Goal: Task Accomplishment & Management: Manage account settings

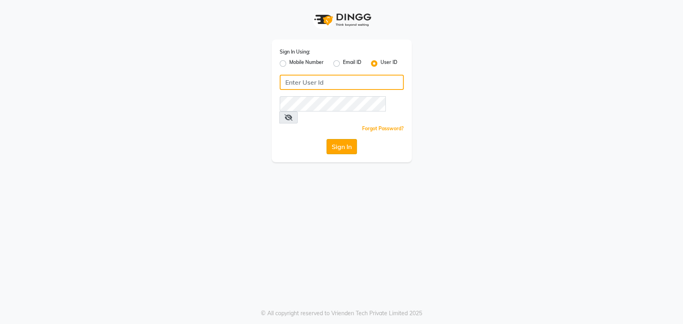
type input "avahan"
click at [335, 139] on button "Sign In" at bounding box center [341, 146] width 30 height 15
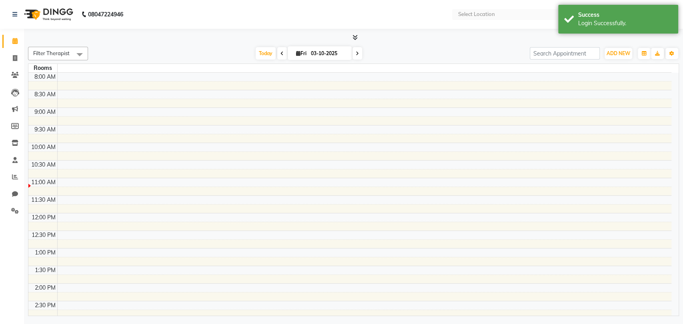
select select "en"
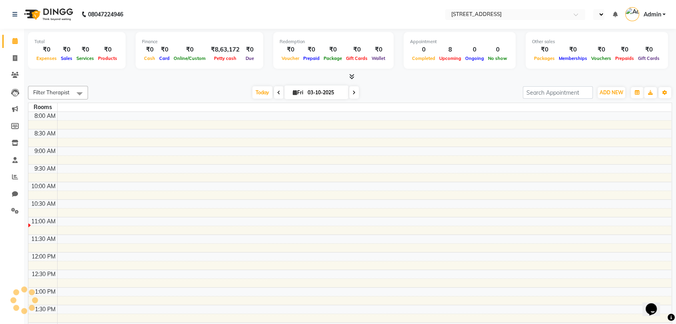
select select "en"
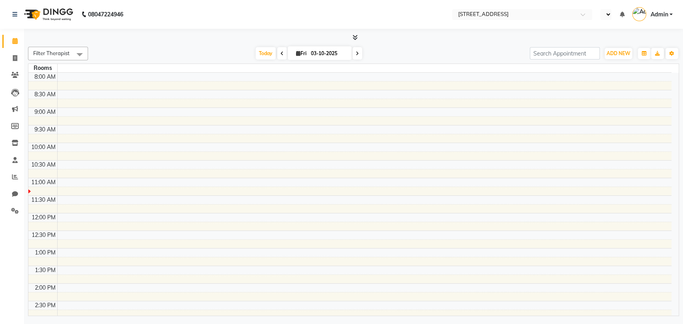
select select "en"
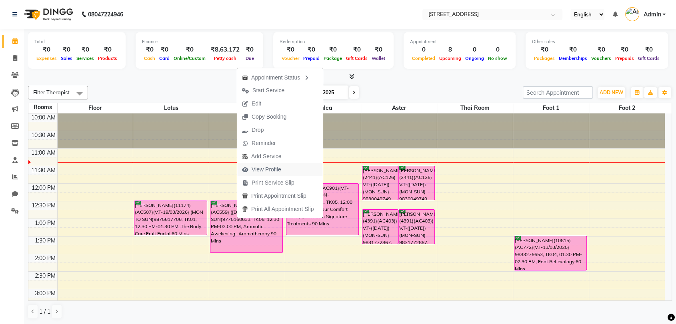
click at [277, 168] on span "View Profile" at bounding box center [267, 170] width 30 height 8
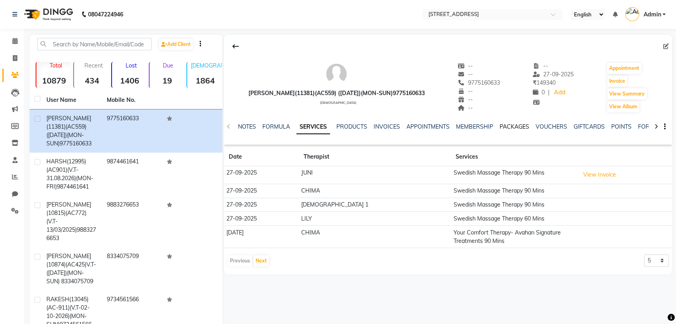
click at [513, 124] on link "PACKAGES" at bounding box center [515, 126] width 30 height 7
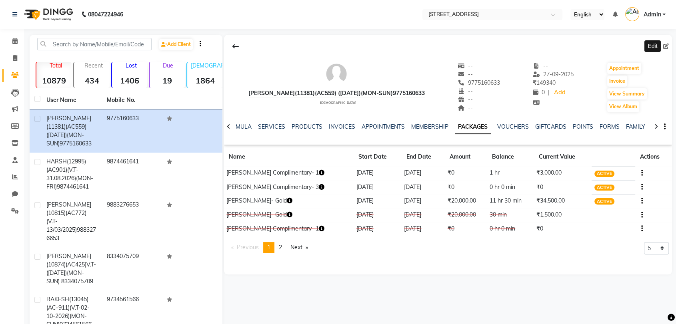
click at [667, 45] on icon at bounding box center [666, 47] width 6 height 6
select select "male"
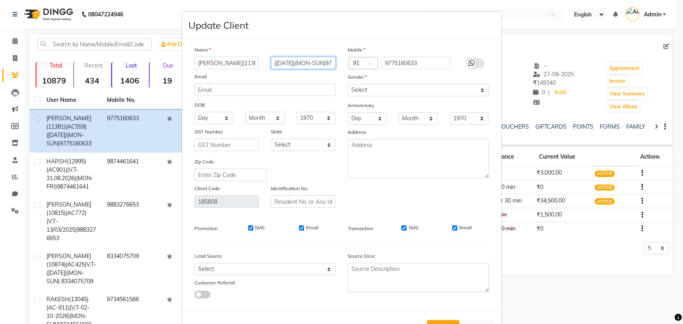
click at [278, 63] on input "(19-07-2025)(MON-SUN)9775160633" at bounding box center [303, 63] width 65 height 12
type input "(16-06-2026)(MON-SUN)9775160633"
click at [445, 320] on button "Update" at bounding box center [443, 327] width 32 height 14
select select
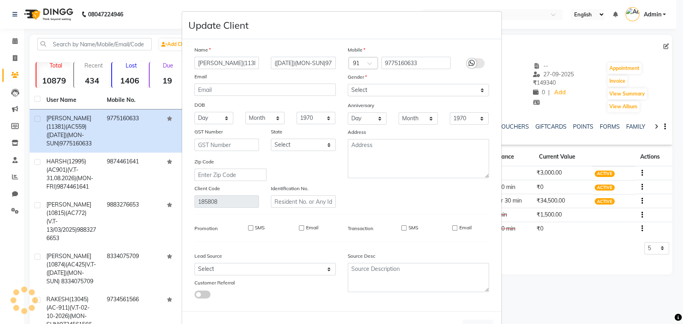
select select
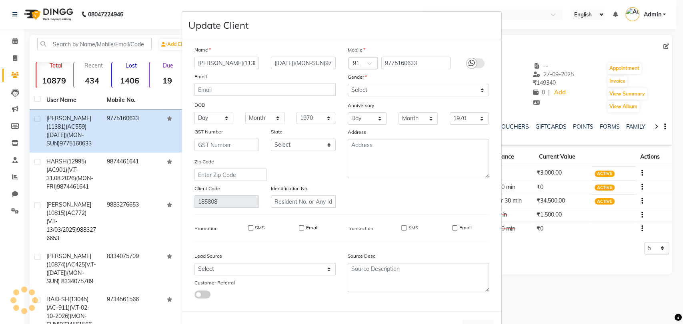
checkbox input "false"
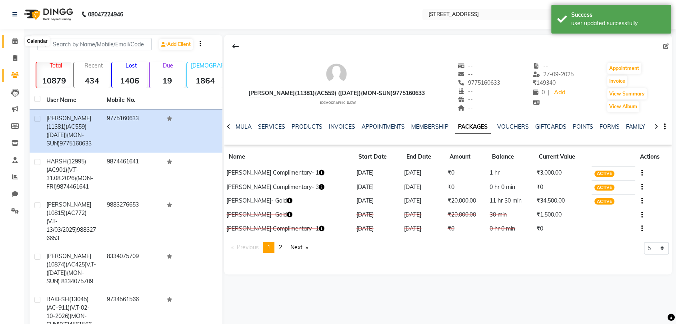
click at [16, 39] on icon at bounding box center [14, 41] width 5 height 6
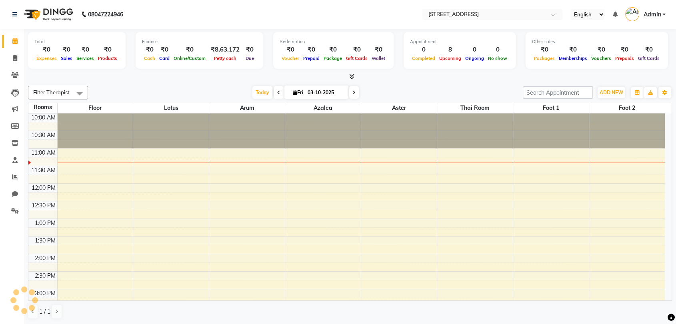
scroll to position [35, 0]
